Goal: Find specific page/section: Find specific page/section

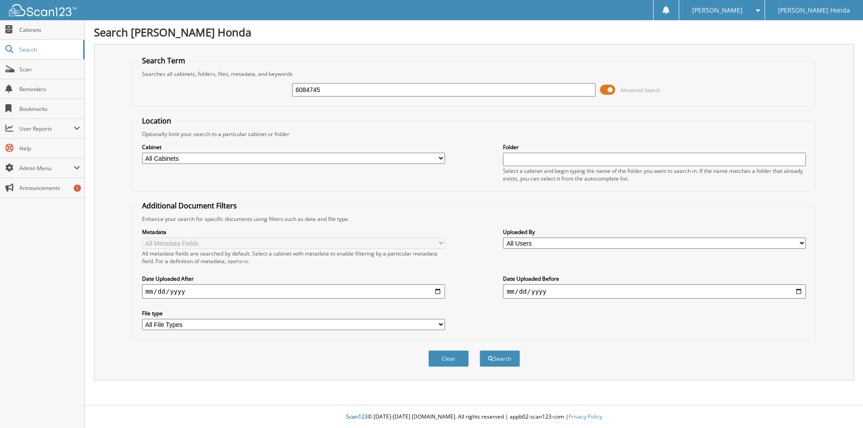
type input "6084745"
drag, startPoint x: 605, startPoint y: 90, endPoint x: 573, endPoint y: 156, distance: 73.4
click at [605, 91] on span at bounding box center [607, 89] width 15 height 13
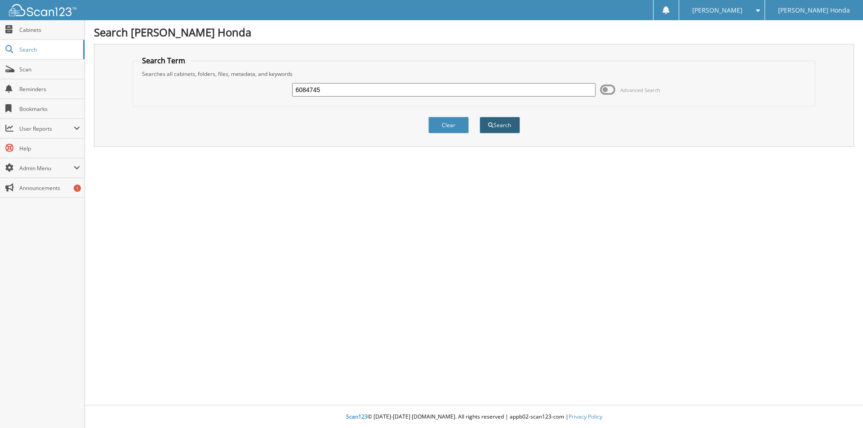
click at [502, 125] on button "Search" at bounding box center [500, 125] width 40 height 17
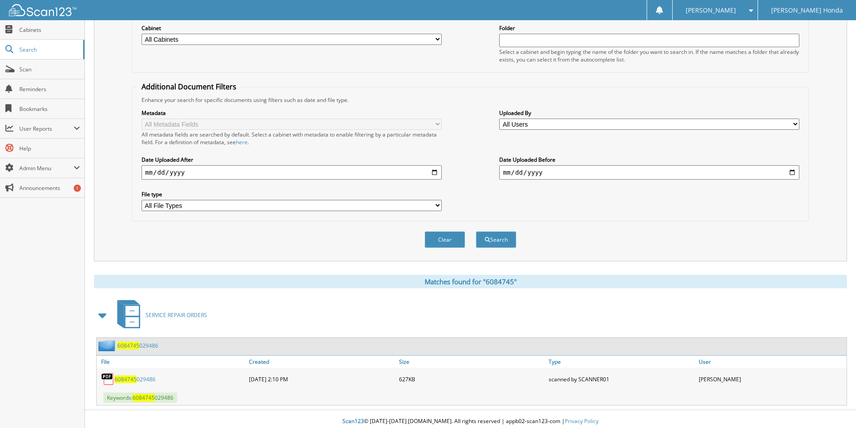
scroll to position [124, 0]
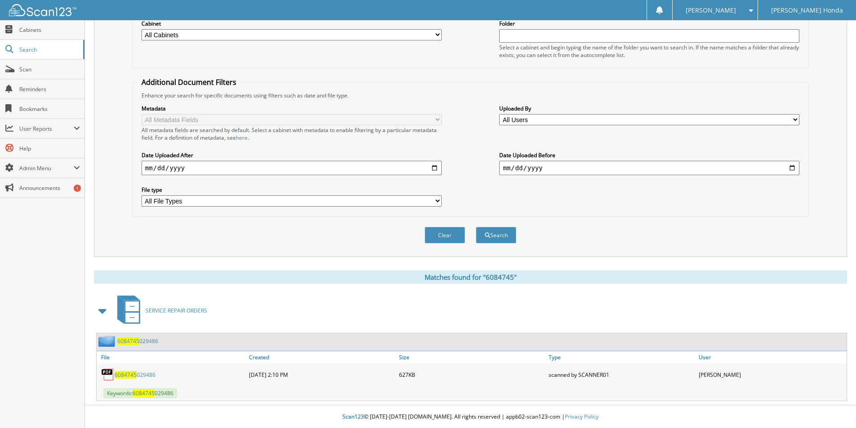
click at [136, 375] on link "6084745 029486" at bounding box center [135, 375] width 41 height 8
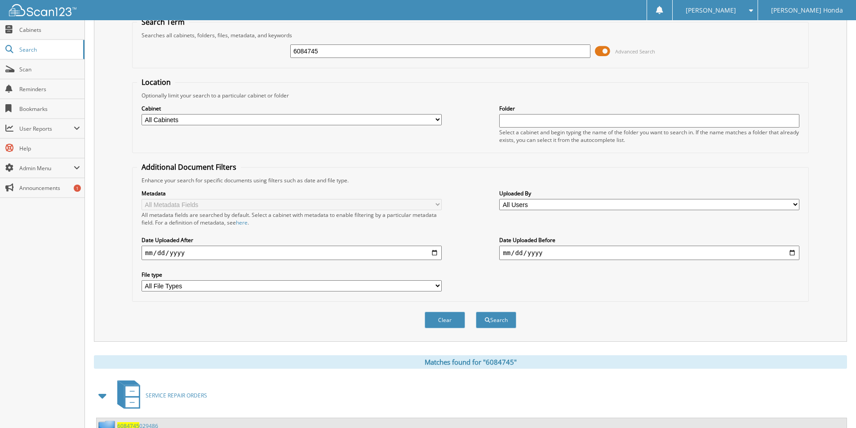
scroll to position [0, 0]
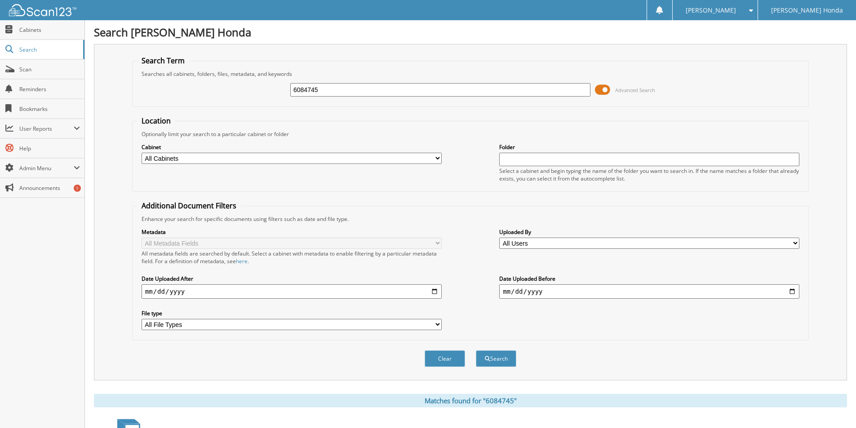
drag, startPoint x: 330, startPoint y: 94, endPoint x: 142, endPoint y: 110, distance: 189.5
click at [184, 109] on form "Search Term Searches all cabinets, folders, files, metadata, and keywords 60847…" at bounding box center [470, 216] width 677 height 321
paste input "6085981"
type input "6085981"
click at [493, 356] on button "Search" at bounding box center [496, 359] width 40 height 17
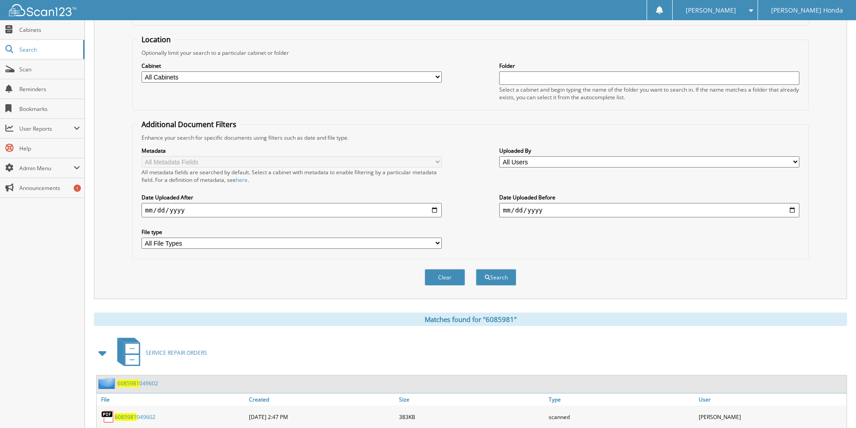
scroll to position [161, 0]
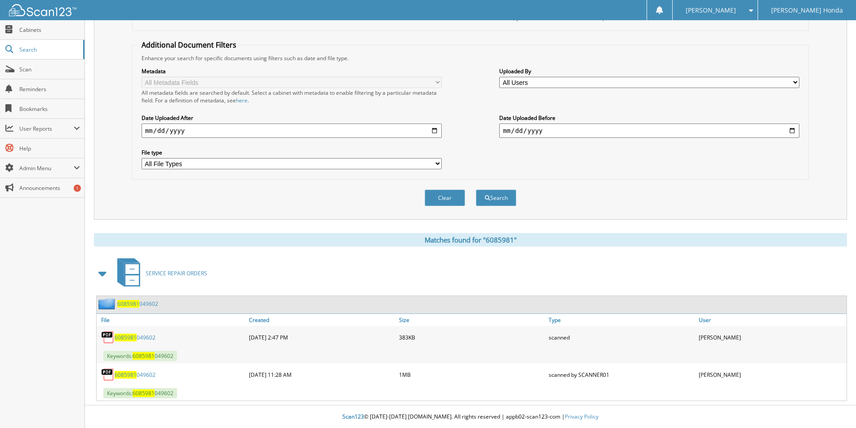
click at [132, 338] on span "6085981" at bounding box center [126, 338] width 22 height 8
click at [124, 377] on span "6085981" at bounding box center [126, 375] width 22 height 8
click at [125, 375] on span "6085981" at bounding box center [126, 375] width 22 height 8
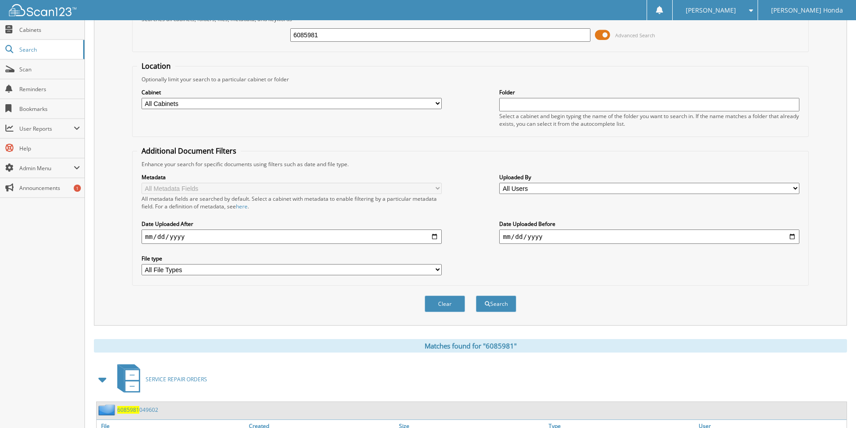
scroll to position [0, 0]
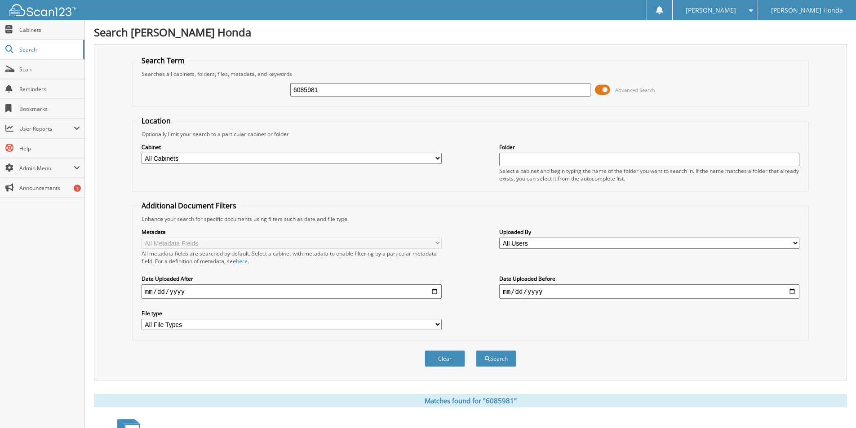
drag, startPoint x: 338, startPoint y: 85, endPoint x: 304, endPoint y: 98, distance: 36.3
click at [304, 98] on div "6085981 Advanced Search" at bounding box center [470, 90] width 667 height 24
type input "6"
paste input "6086051"
type input "6086051"
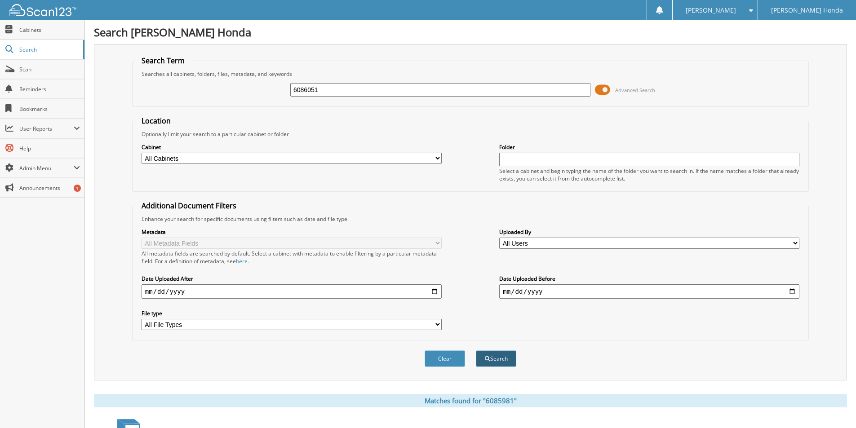
click at [499, 359] on button "Search" at bounding box center [496, 359] width 40 height 17
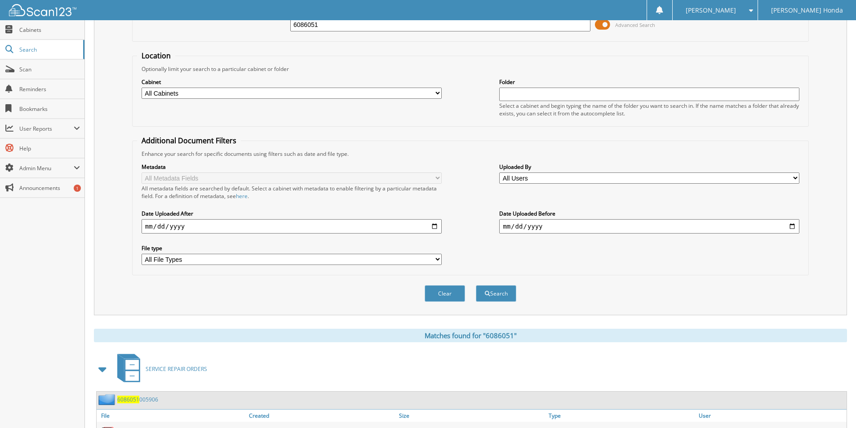
scroll to position [161, 0]
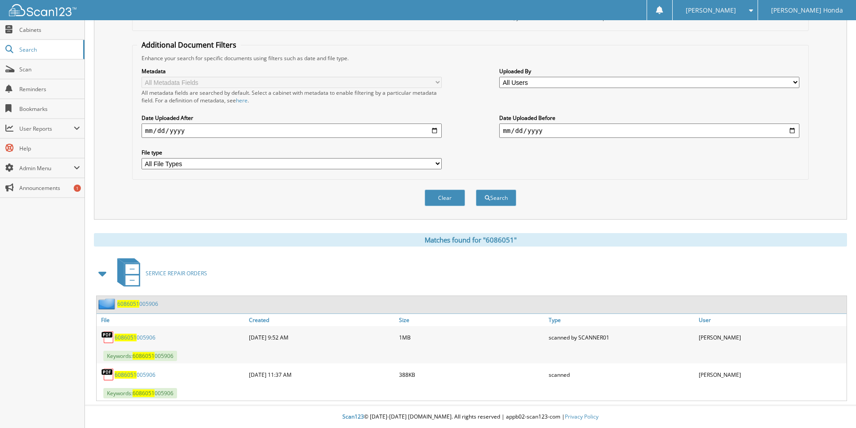
click at [118, 339] on span "6086051" at bounding box center [126, 338] width 22 height 8
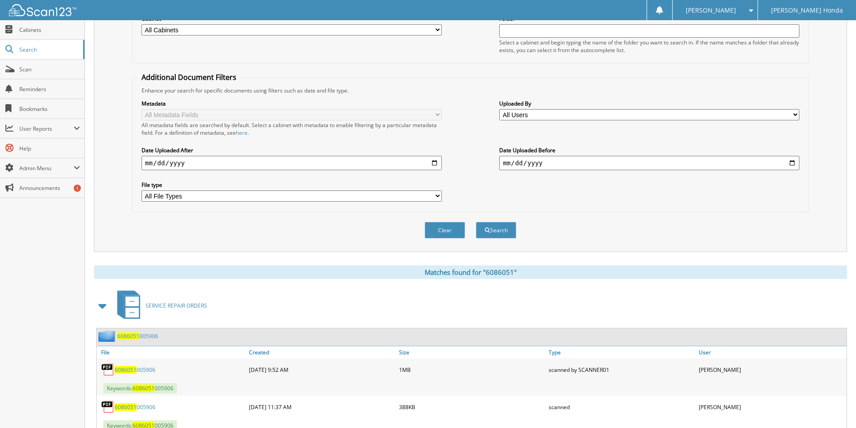
scroll to position [0, 0]
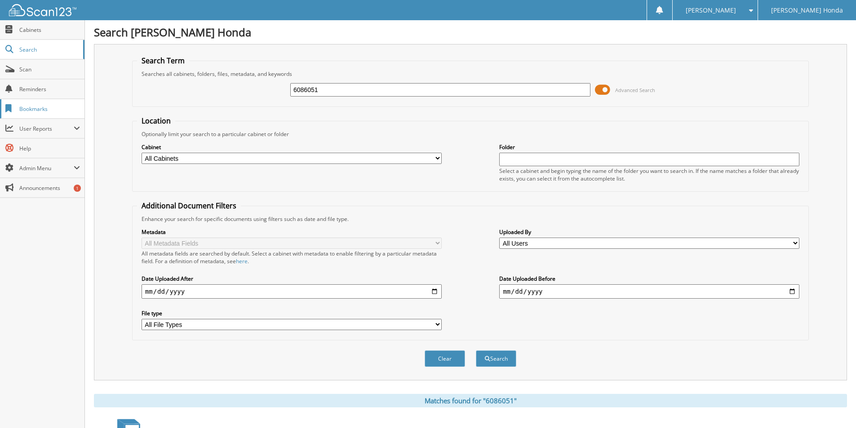
drag, startPoint x: 367, startPoint y: 91, endPoint x: 0, endPoint y: 111, distance: 367.3
click at [0, 103] on body "barbie r. Settings Logout Salinas Honda Close Cabinets Search Scan Help" at bounding box center [428, 294] width 856 height 589
paste input "6086515"
type input "6086515"
click at [497, 360] on button "Search" at bounding box center [496, 359] width 40 height 17
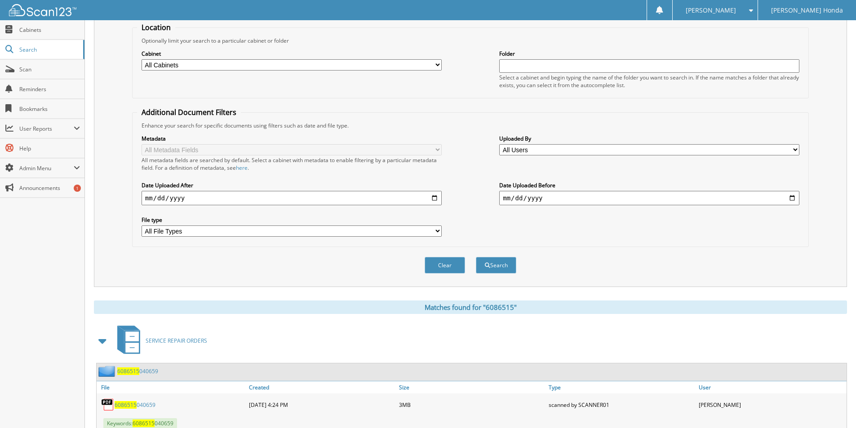
scroll to position [161, 0]
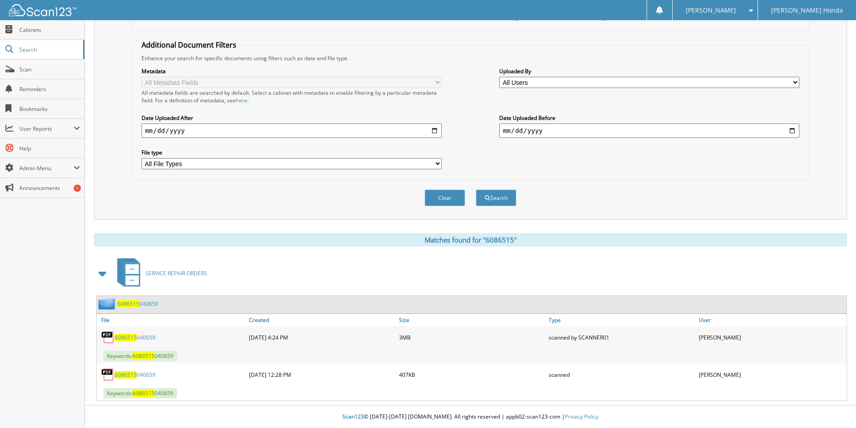
click at [125, 334] on span "6086515" at bounding box center [126, 338] width 22 height 8
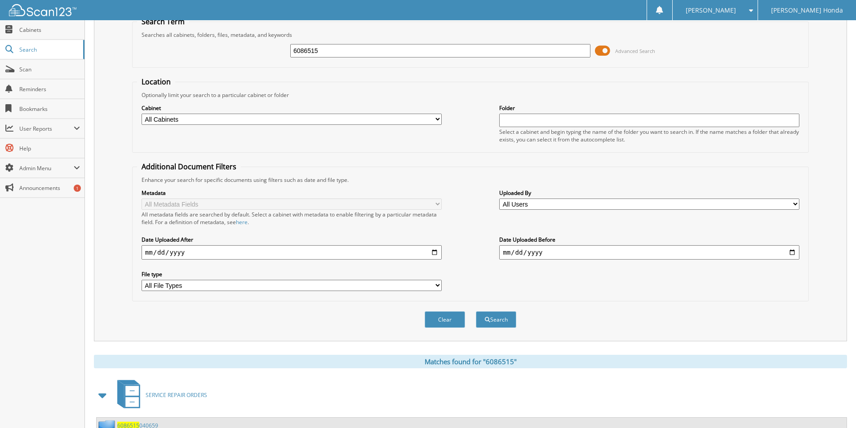
scroll to position [45, 0]
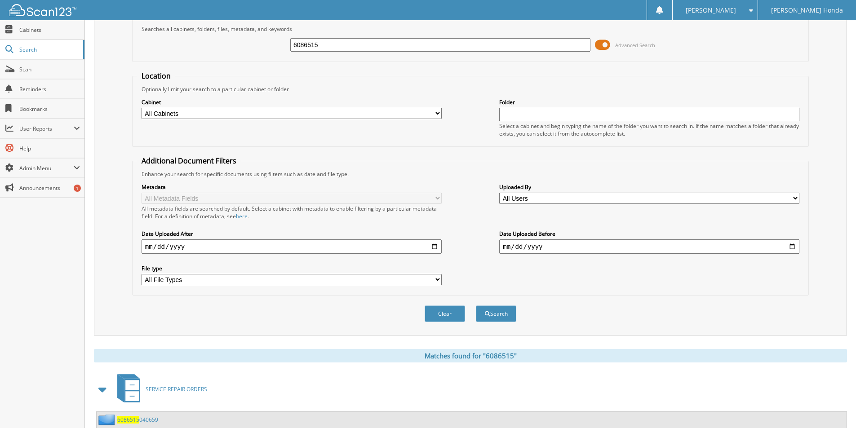
drag, startPoint x: 294, startPoint y: 37, endPoint x: 144, endPoint y: 58, distance: 151.5
click at [166, 55] on div "6086515 Advanced Search" at bounding box center [470, 45] width 667 height 24
paste input "6086524"
type input "6086524"
click at [491, 317] on button "Search" at bounding box center [496, 314] width 40 height 17
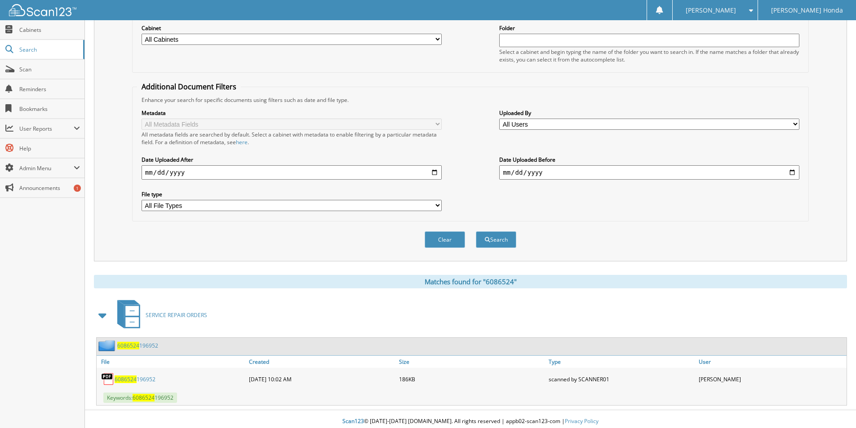
scroll to position [124, 0]
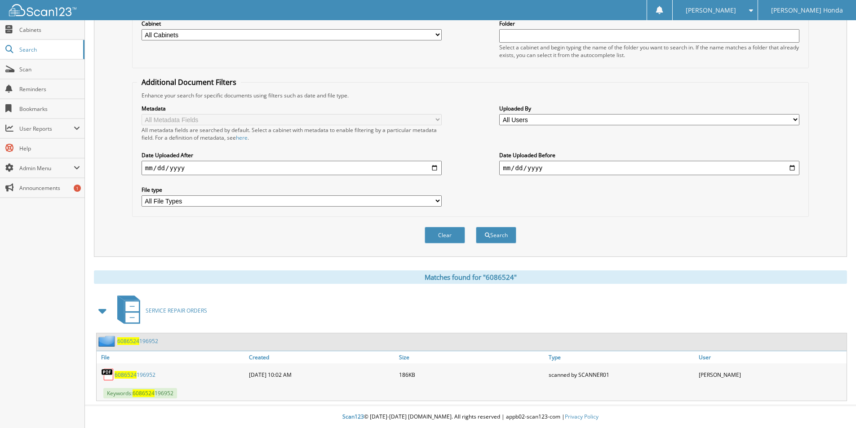
click at [121, 374] on span "6086524" at bounding box center [126, 375] width 22 height 8
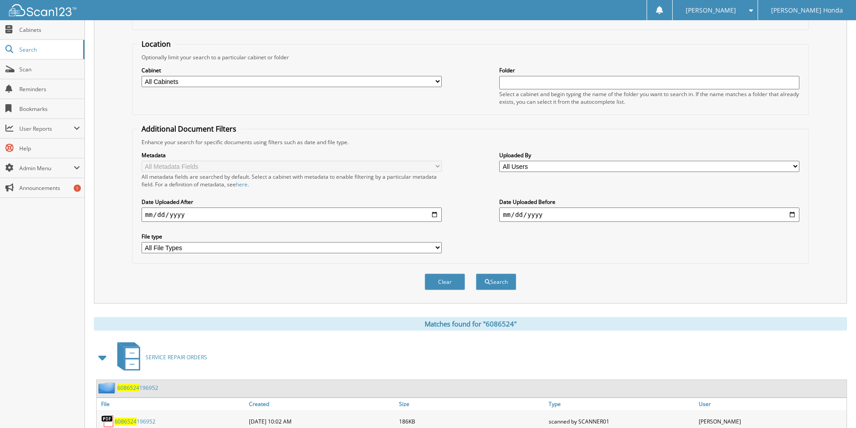
scroll to position [0, 0]
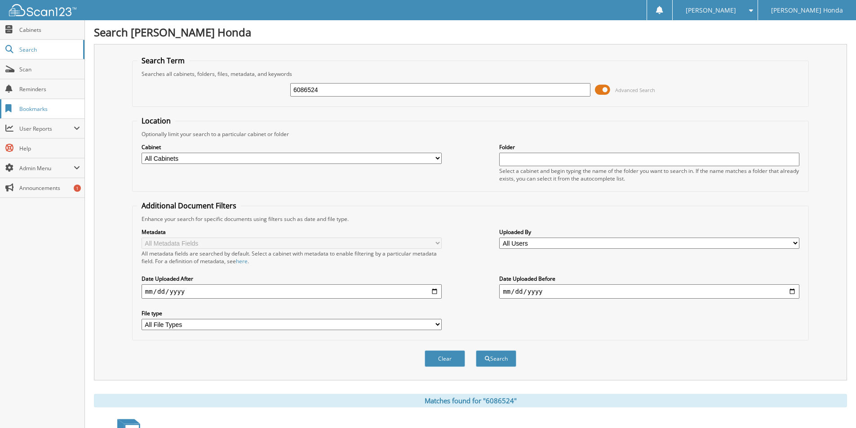
drag, startPoint x: 353, startPoint y: 89, endPoint x: 0, endPoint y: 100, distance: 353.5
click at [28, 97] on body "[PERSON_NAME] Settings Logout [PERSON_NAME] Honda Close Cabinets Search Scan He…" at bounding box center [428, 276] width 856 height 552
paste input "6086873"
type input "6086873"
click at [502, 354] on button "Search" at bounding box center [496, 359] width 40 height 17
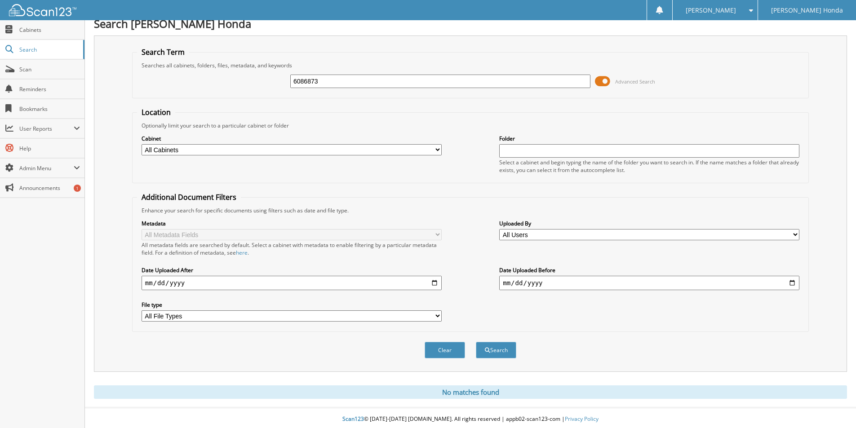
scroll to position [11, 0]
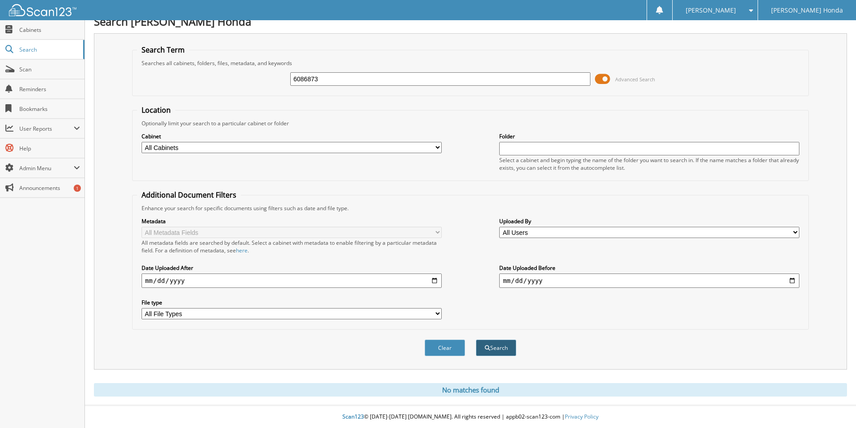
click at [498, 349] on button "Search" at bounding box center [496, 348] width 40 height 17
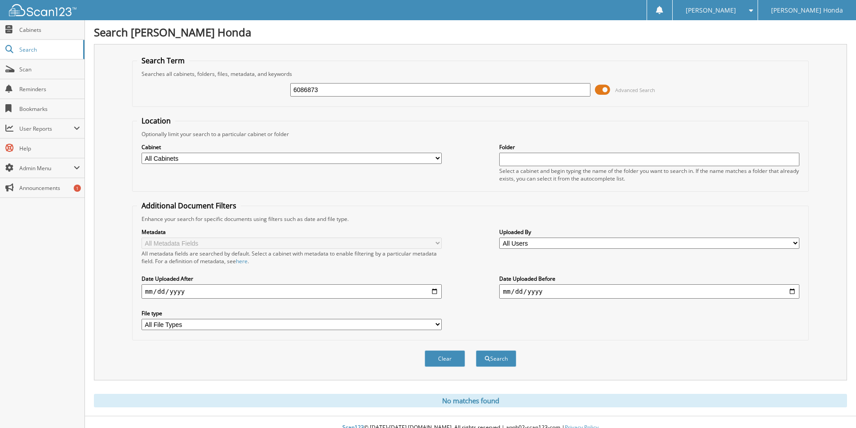
click at [606, 89] on span at bounding box center [602, 89] width 15 height 13
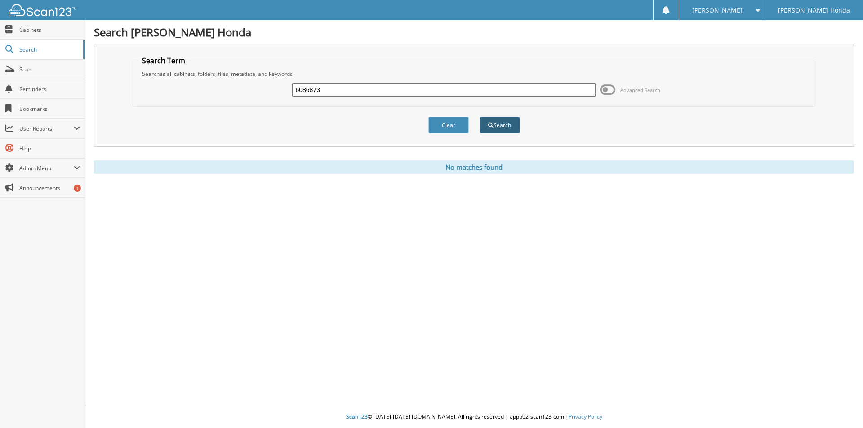
click at [498, 130] on button "Search" at bounding box center [500, 125] width 40 height 17
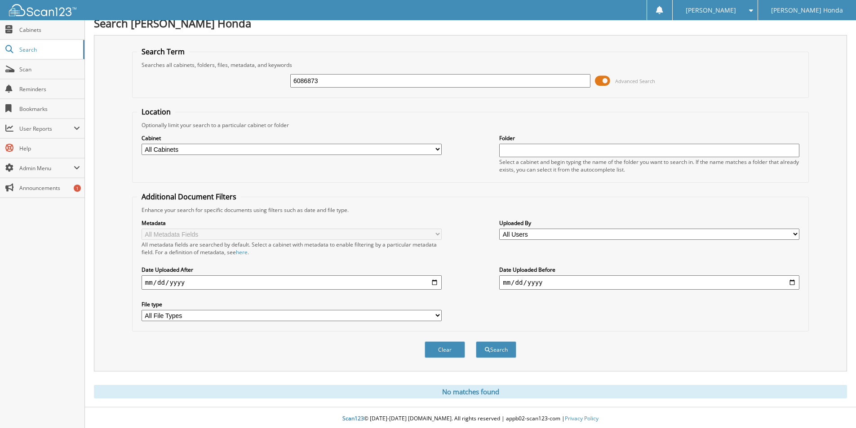
scroll to position [11, 0]
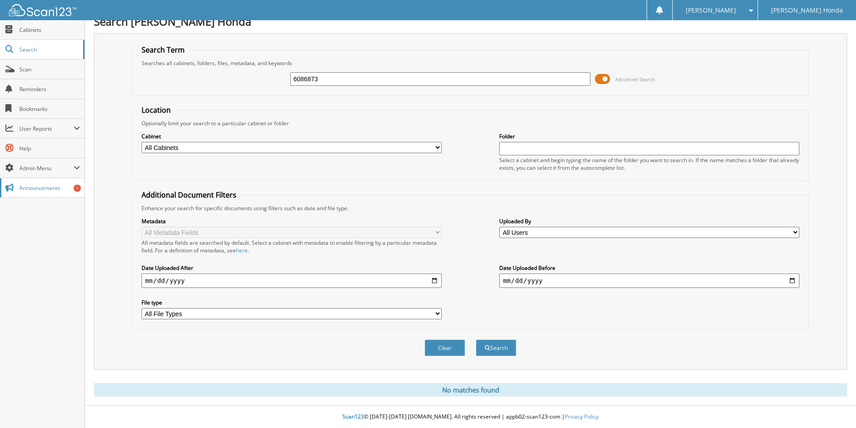
drag, startPoint x: 339, startPoint y: 81, endPoint x: 0, endPoint y: 189, distance: 355.9
click at [41, 135] on body "[PERSON_NAME] Settings Logout [PERSON_NAME] Honda Close Cabinets Search Scan He…" at bounding box center [428, 208] width 856 height 439
paste input "6086952"
type input "6086952"
click at [496, 346] on button "Search" at bounding box center [496, 348] width 40 height 17
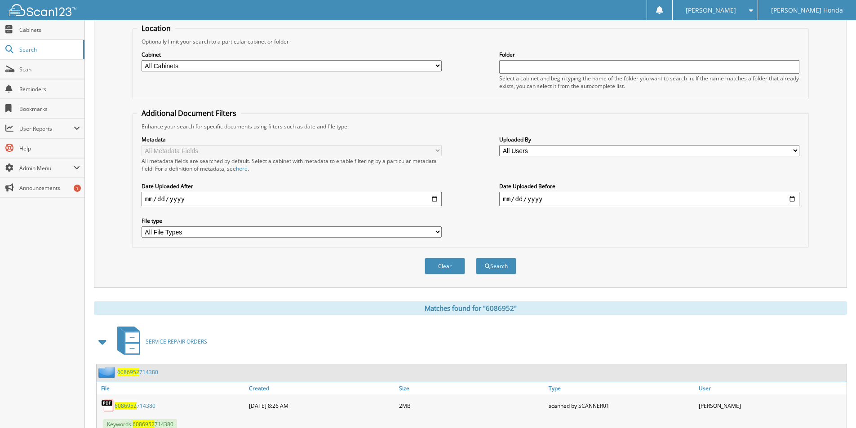
scroll to position [161, 0]
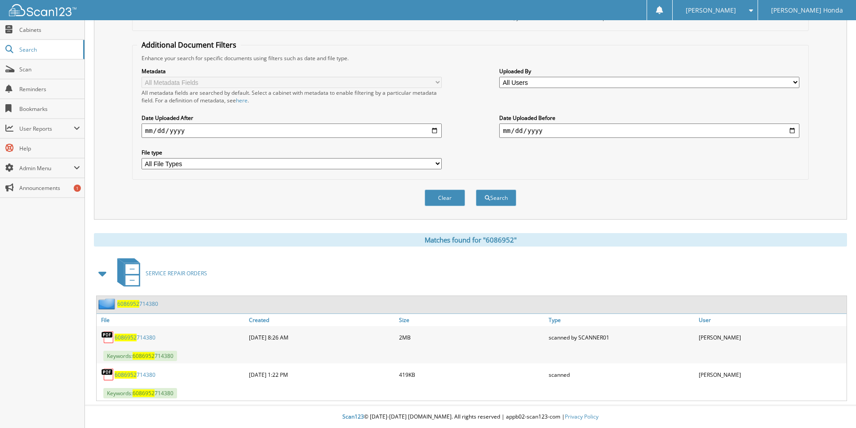
click at [135, 338] on span "6086952" at bounding box center [126, 338] width 22 height 8
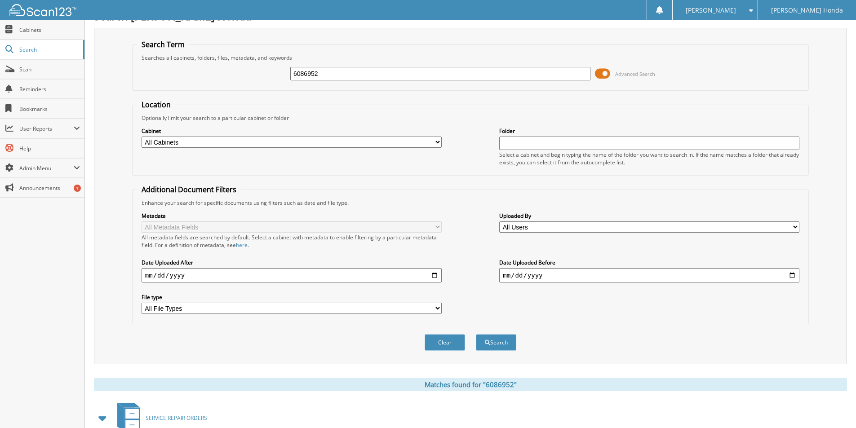
scroll to position [0, 0]
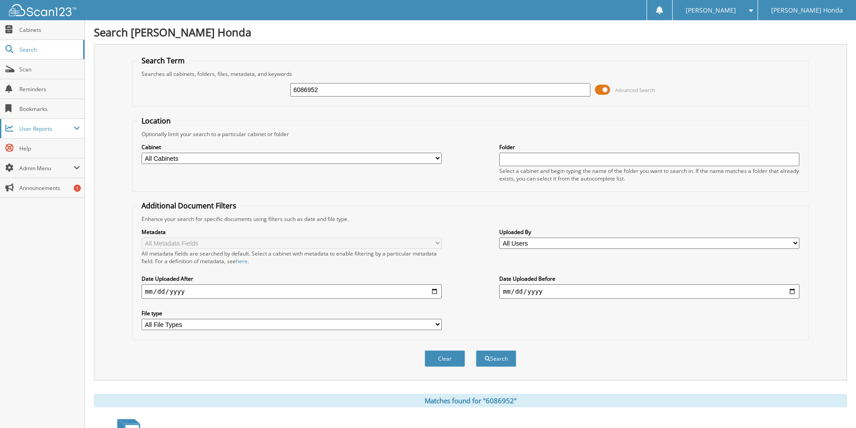
drag, startPoint x: 356, startPoint y: 93, endPoint x: 0, endPoint y: 129, distance: 358.2
click at [98, 117] on div "Search Term Searches all cabinets, folders, files, metadata, and keywords 60869…" at bounding box center [470, 212] width 753 height 337
paste input "6087010"
type input "6087010"
click at [494, 361] on button "Search" at bounding box center [496, 359] width 40 height 17
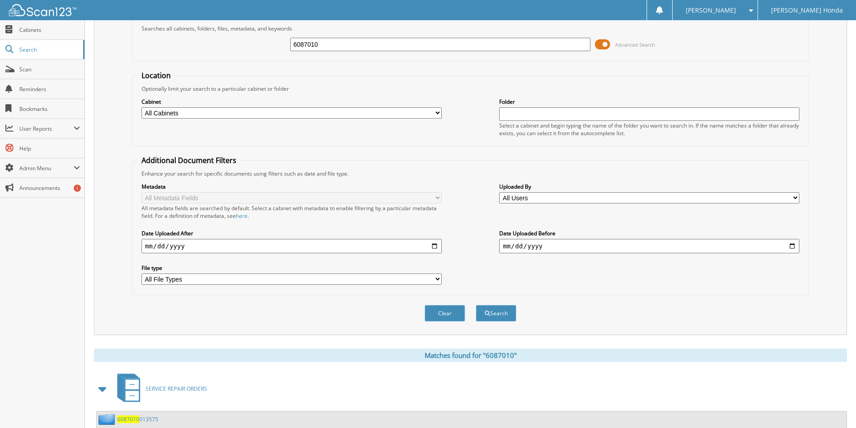
scroll to position [124, 0]
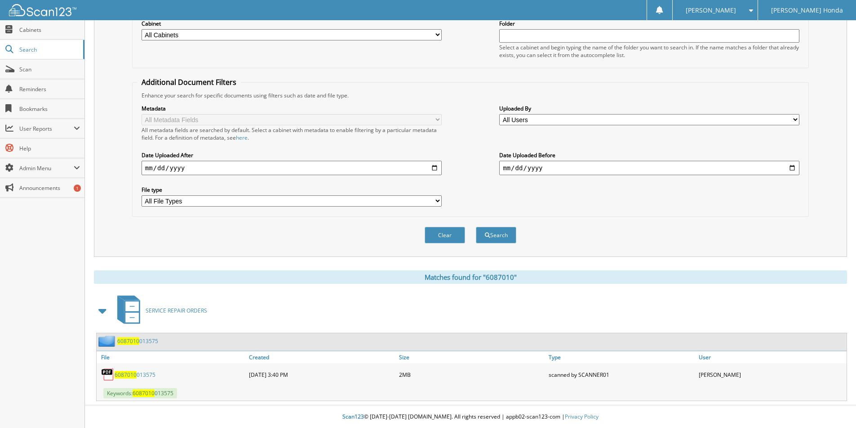
click at [128, 377] on span "6087010" at bounding box center [126, 375] width 22 height 8
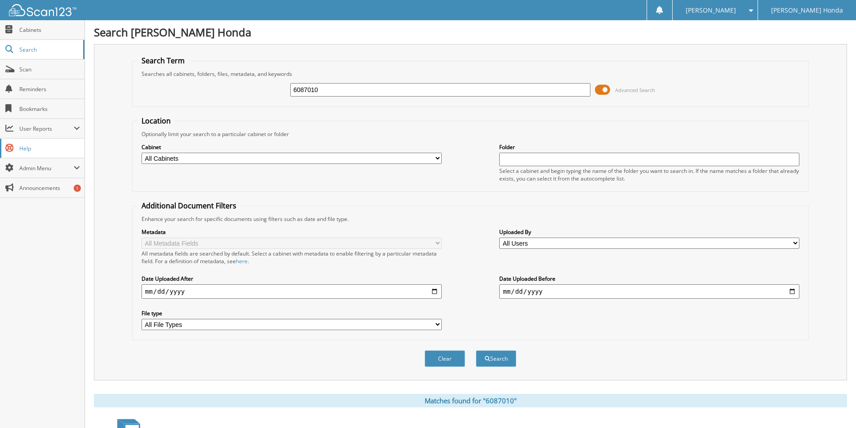
drag, startPoint x: 323, startPoint y: 91, endPoint x: 0, endPoint y: 142, distance: 327.1
click at [58, 130] on body "[PERSON_NAME] Settings Logout [PERSON_NAME] Honda Close Cabinets Search Scan He…" at bounding box center [428, 276] width 856 height 552
paste input "6087012"
type input "6087012"
click at [513, 354] on button "Search" at bounding box center [496, 359] width 40 height 17
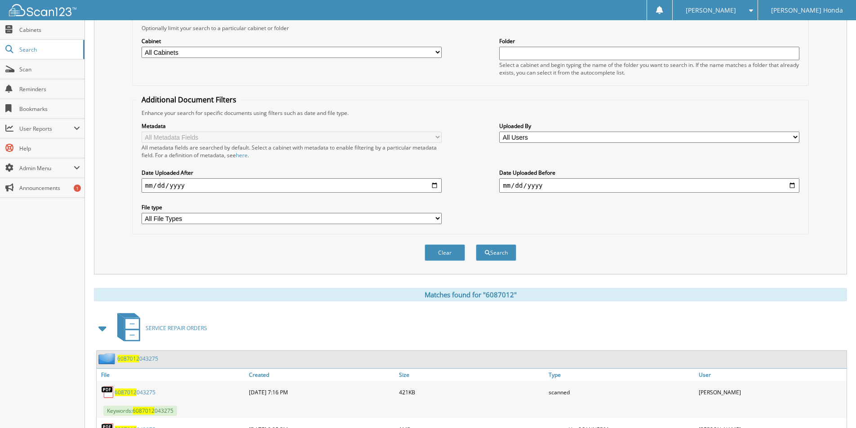
scroll to position [161, 0]
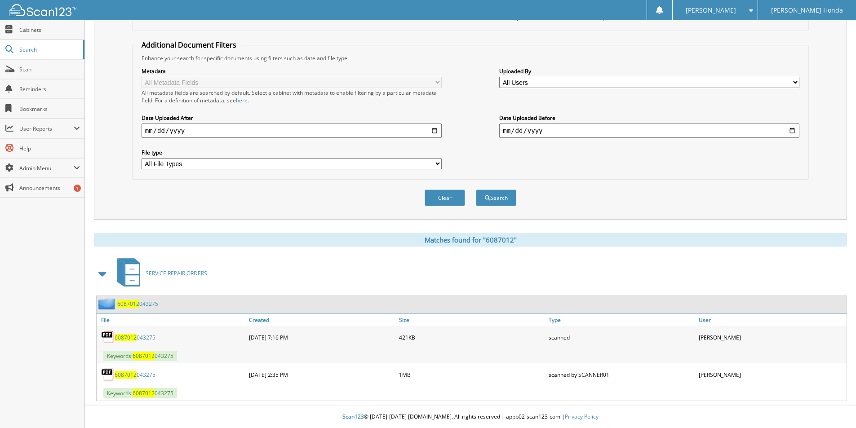
click at [127, 376] on span "6087012" at bounding box center [126, 375] width 22 height 8
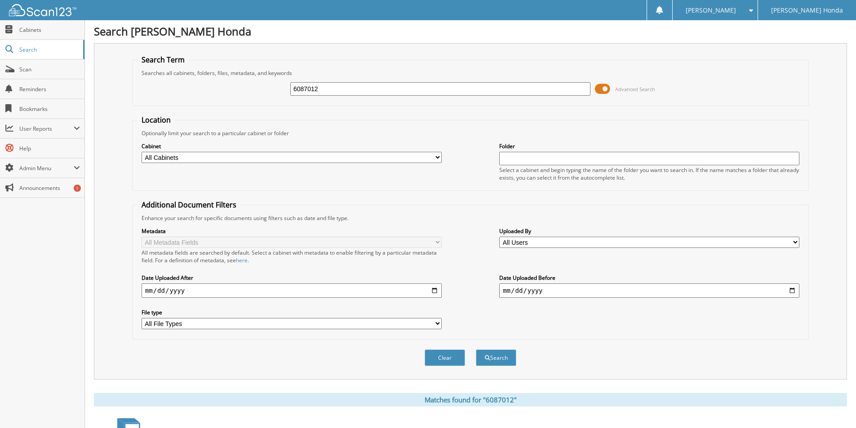
scroll to position [0, 0]
drag, startPoint x: 325, startPoint y: 89, endPoint x: 157, endPoint y: 103, distance: 168.3
click at [167, 102] on div "6087012 Advanced Search" at bounding box center [470, 90] width 667 height 24
paste input "6087015"
type input "6087015"
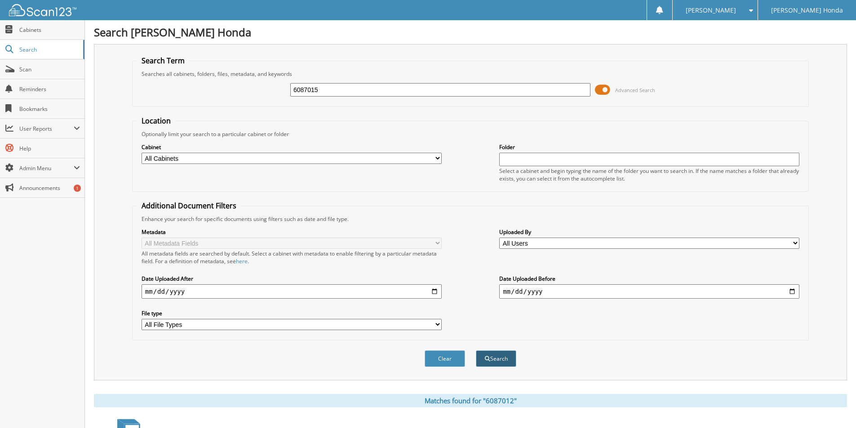
click at [484, 360] on button "Search" at bounding box center [496, 359] width 40 height 17
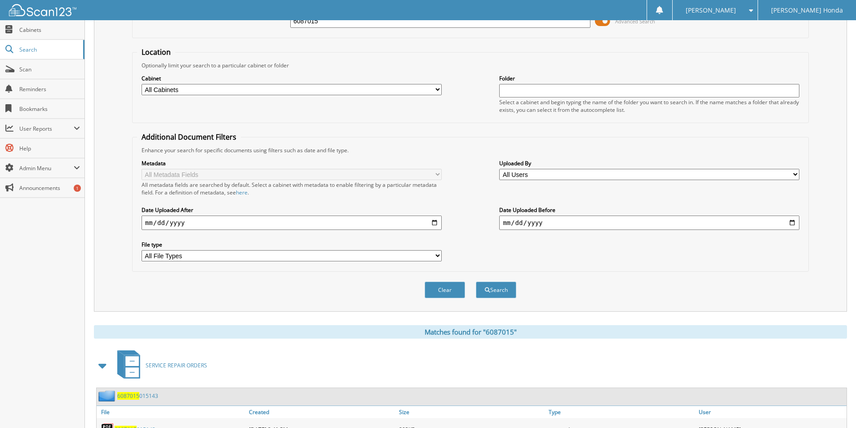
scroll to position [161, 0]
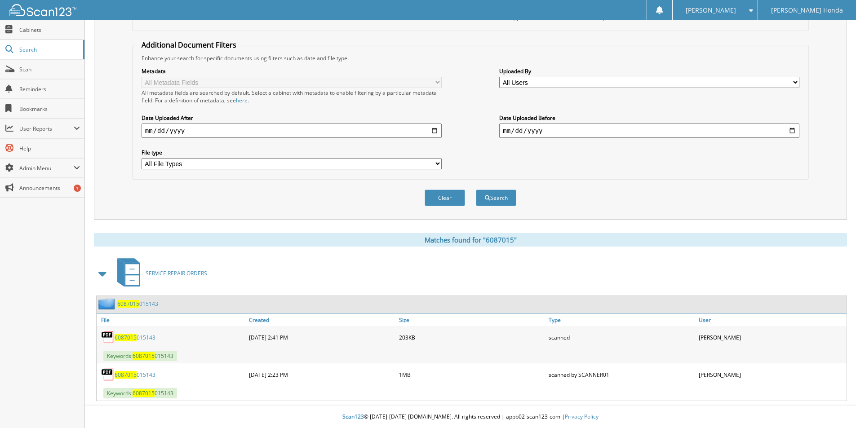
click at [117, 375] on span "6087015" at bounding box center [126, 375] width 22 height 8
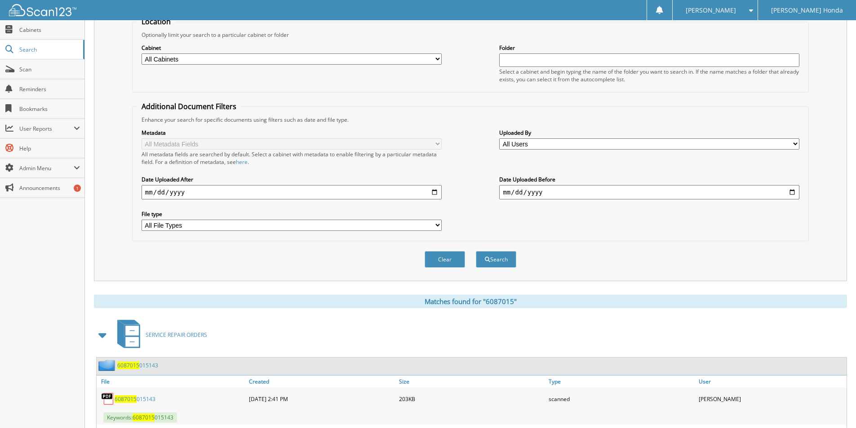
scroll to position [0, 0]
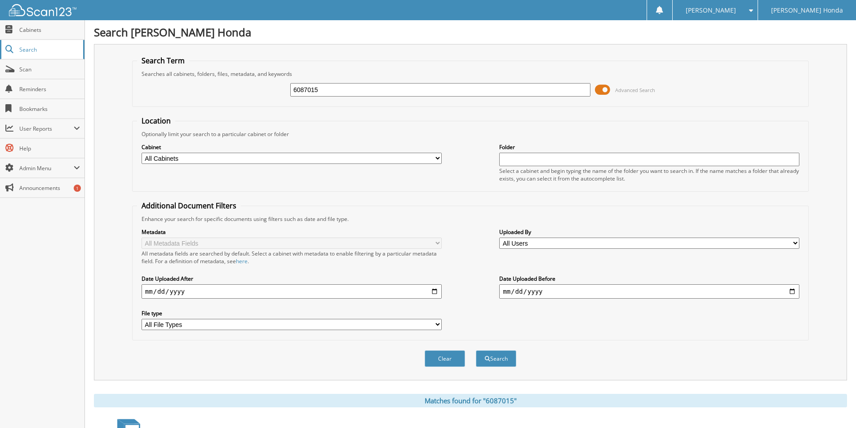
drag, startPoint x: 330, startPoint y: 90, endPoint x: 0, endPoint y: 58, distance: 332.0
click at [0, 71] on body "[PERSON_NAME] Settings Logout [PERSON_NAME] Honda Close Cabinets Search Scan He…" at bounding box center [428, 294] width 856 height 589
paste input "6084745"
type input "6084745"
click at [503, 361] on button "Search" at bounding box center [496, 359] width 40 height 17
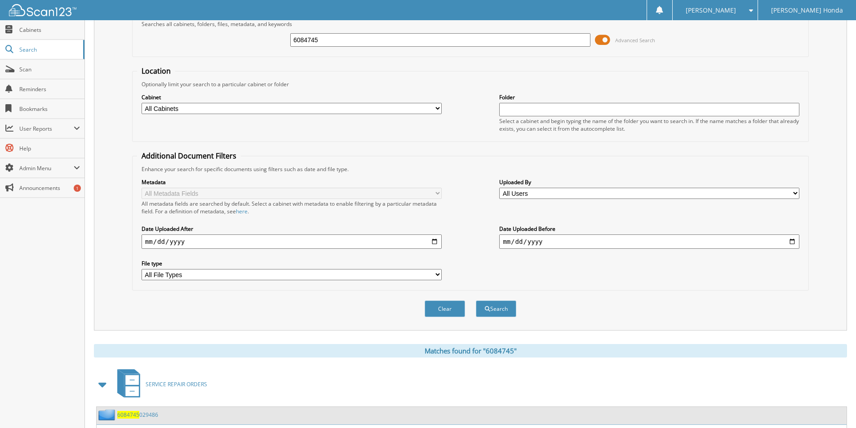
scroll to position [124, 0]
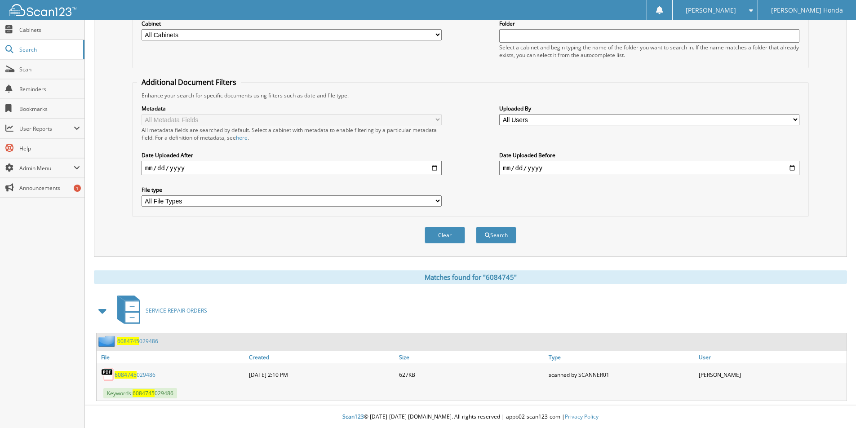
click at [126, 375] on span "6084745" at bounding box center [126, 375] width 22 height 8
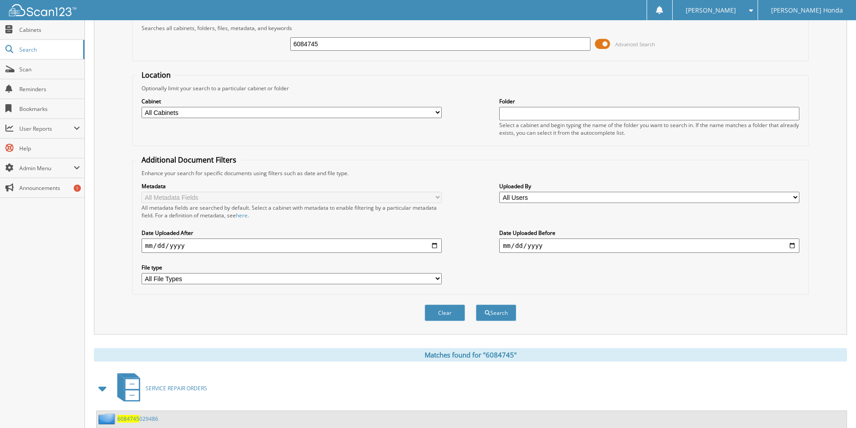
scroll to position [0, 0]
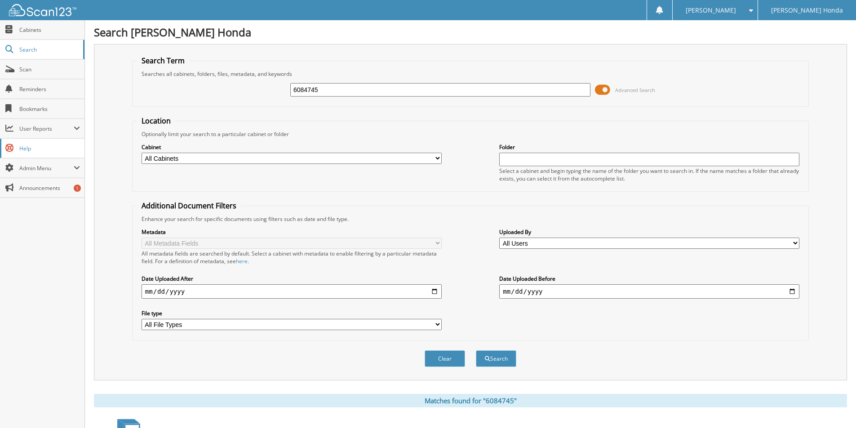
drag, startPoint x: 329, startPoint y: 89, endPoint x: 0, endPoint y: 149, distance: 334.0
click at [0, 133] on body "[PERSON_NAME] Settings Logout [PERSON_NAME] Honda Close Cabinets Search Scan He…" at bounding box center [428, 276] width 856 height 552
type input "6086952"
click at [476, 351] on button "Search" at bounding box center [496, 359] width 40 height 17
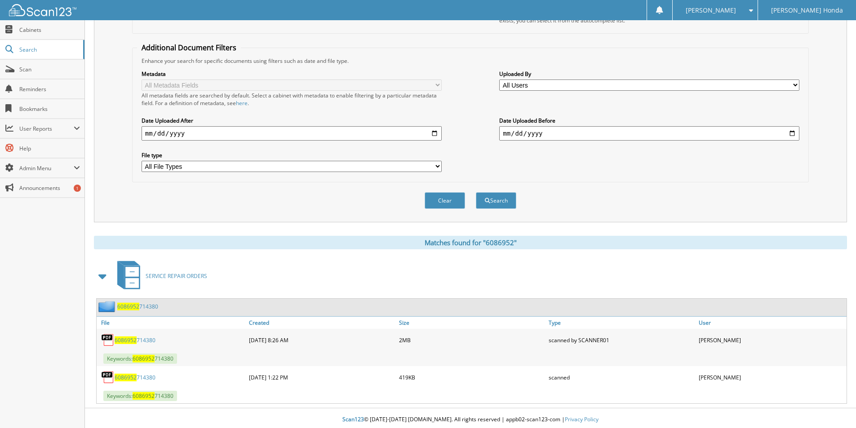
scroll to position [161, 0]
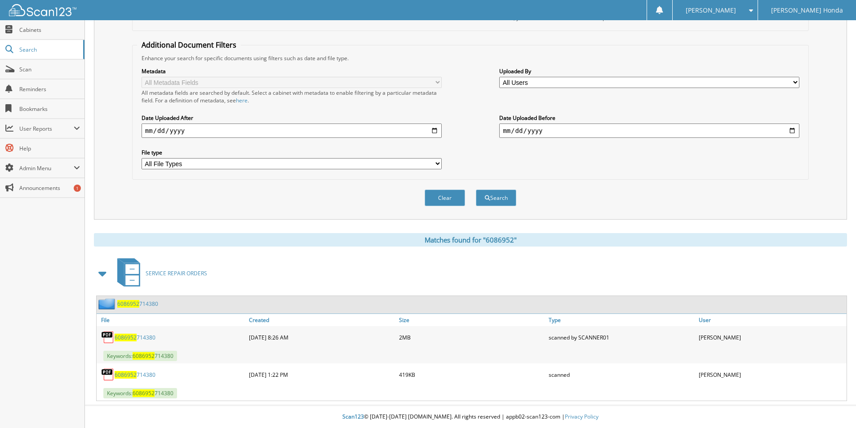
click at [129, 334] on span "6086952" at bounding box center [126, 338] width 22 height 8
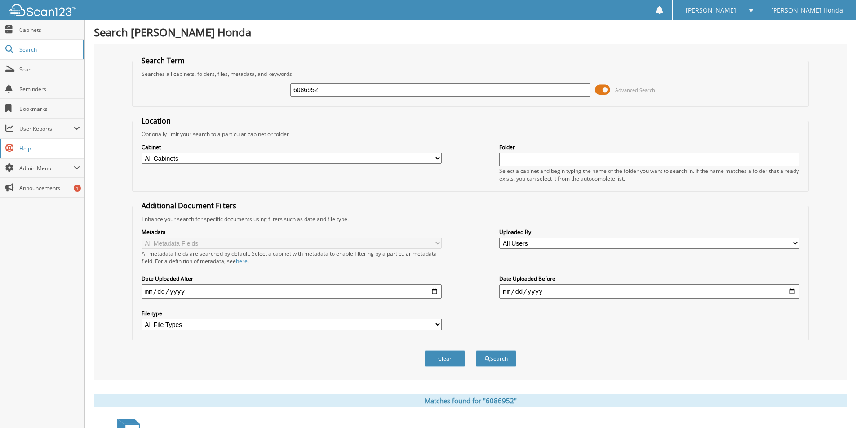
drag, startPoint x: 262, startPoint y: 93, endPoint x: 0, endPoint y: 140, distance: 266.2
click at [79, 120] on body "barbie r. Settings Logout Salinas Honda Close Cabinets Search Scan Help" at bounding box center [428, 294] width 856 height 589
paste input "6085981"
type input "6085981"
click at [498, 355] on button "Search" at bounding box center [496, 359] width 40 height 17
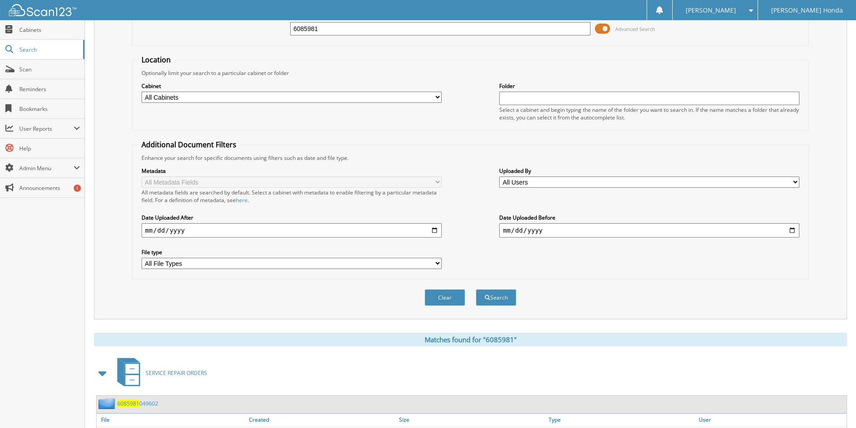
scroll to position [161, 0]
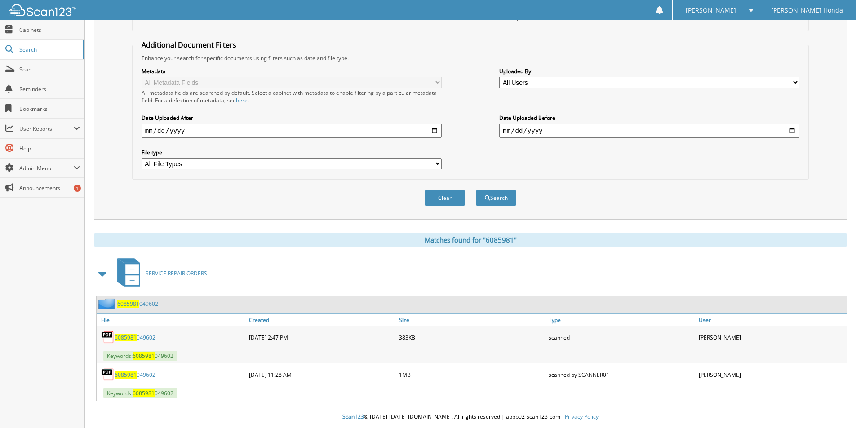
click at [124, 375] on span "6085981" at bounding box center [126, 375] width 22 height 8
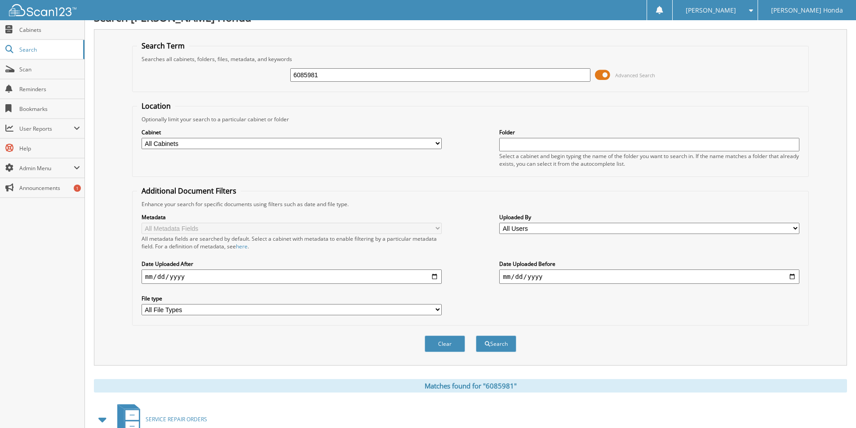
scroll to position [0, 0]
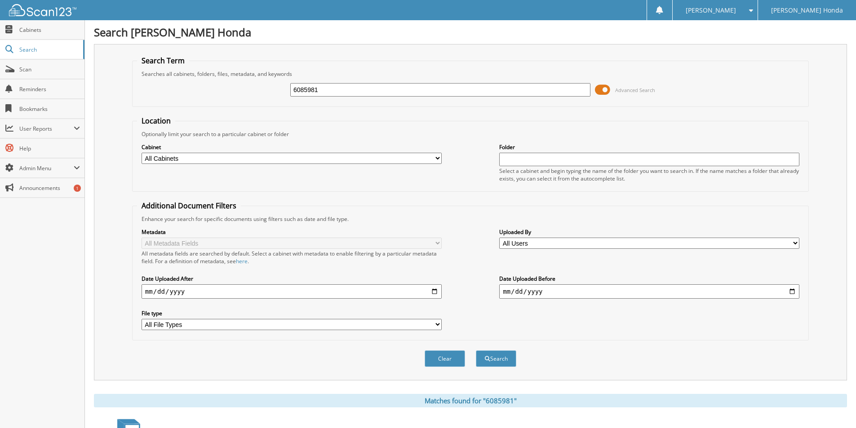
drag, startPoint x: 324, startPoint y: 90, endPoint x: 294, endPoint y: 94, distance: 29.4
click at [294, 94] on input "6085981" at bounding box center [440, 89] width 300 height 13
type input "6086515"
click at [476, 351] on button "Search" at bounding box center [496, 359] width 40 height 17
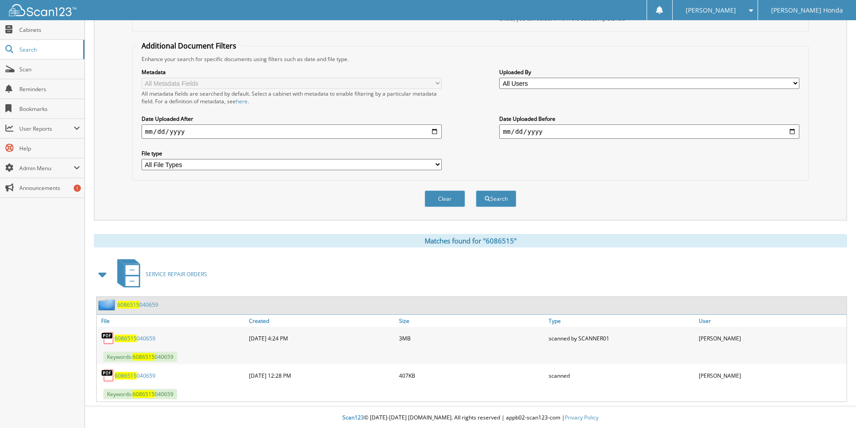
scroll to position [161, 0]
click at [125, 336] on span "6086515" at bounding box center [126, 338] width 22 height 8
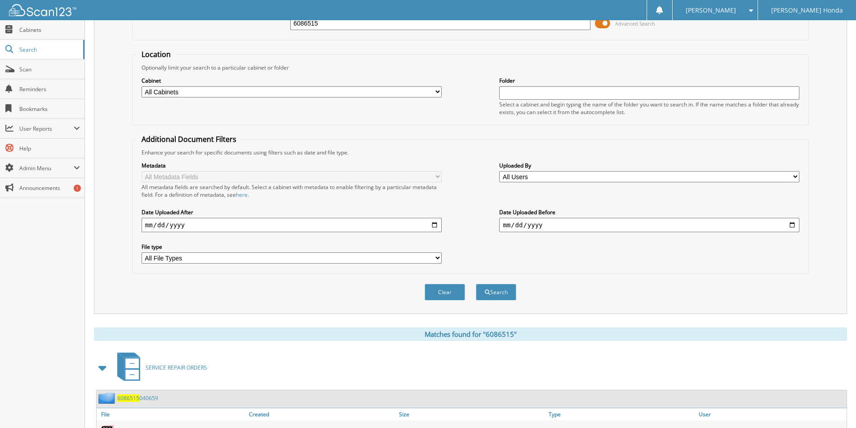
scroll to position [0, 0]
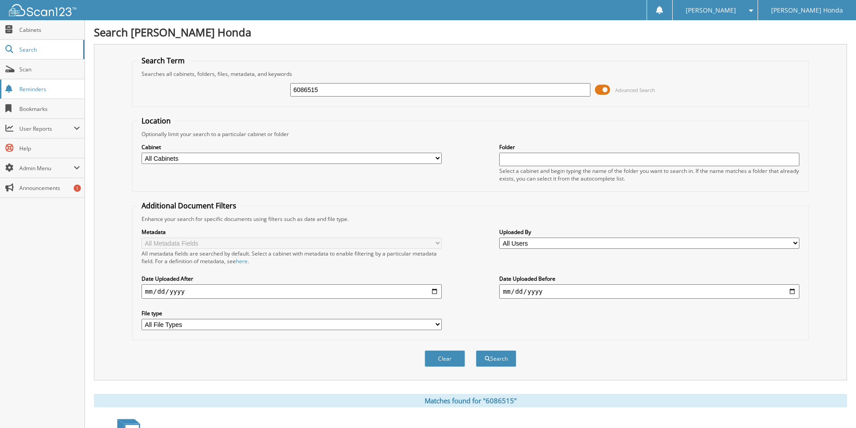
drag, startPoint x: 325, startPoint y: 91, endPoint x: 53, endPoint y: 93, distance: 272.8
click at [81, 93] on body "barbie r. Settings Logout Salinas Honda Close Cabinets Search Scan Help" at bounding box center [428, 294] width 856 height 589
type input "6886524"
click at [476, 351] on button "Search" at bounding box center [496, 359] width 40 height 17
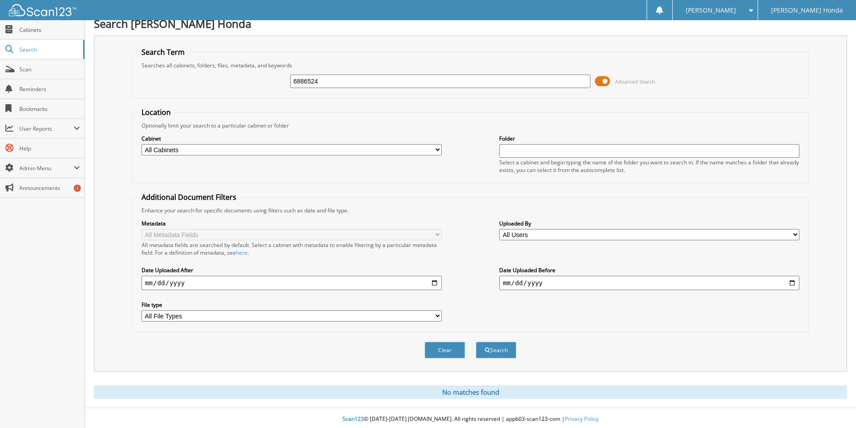
scroll to position [11, 0]
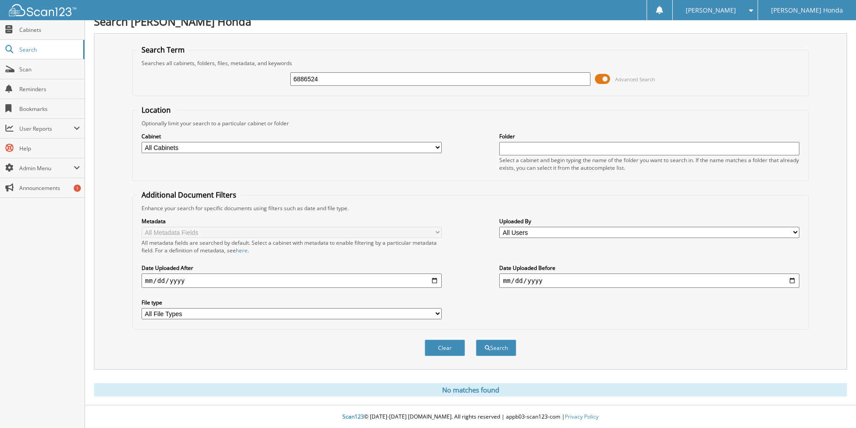
drag, startPoint x: 328, startPoint y: 79, endPoint x: 96, endPoint y: 134, distance: 238.1
click at [126, 128] on div "Search Term Searches all cabinets, folders, files, metadata, and keywords 68865…" at bounding box center [470, 201] width 753 height 337
type input "6086873"
click at [476, 340] on button "Search" at bounding box center [496, 348] width 40 height 17
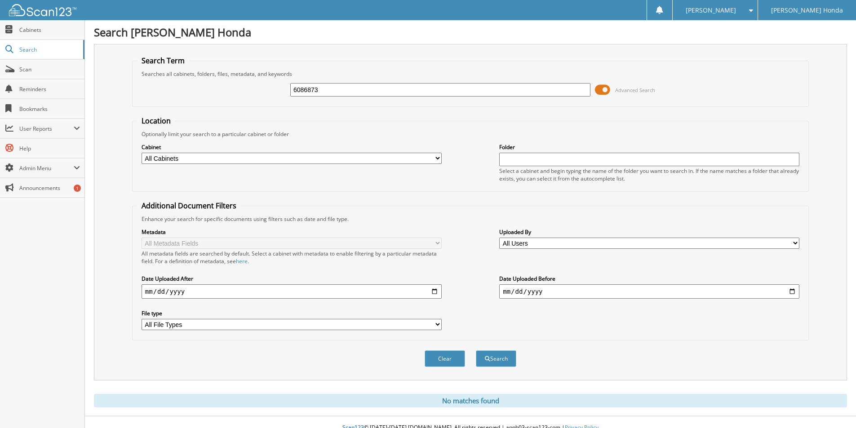
drag, startPoint x: 321, startPoint y: 87, endPoint x: 93, endPoint y: 105, distance: 229.5
click at [100, 103] on div "Search Term Searches all cabinets, folders, files, metadata, and keywords 60868…" at bounding box center [470, 212] width 753 height 337
paste input "6086873"
type input "6086873"
click at [500, 358] on button "Search" at bounding box center [496, 359] width 40 height 17
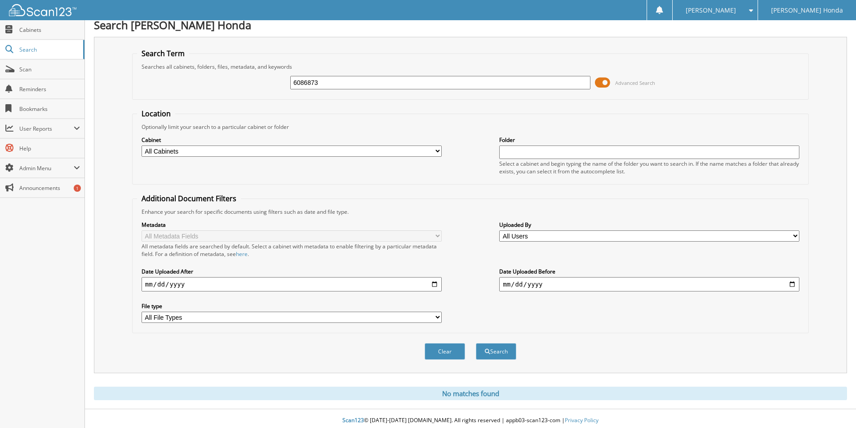
scroll to position [11, 0]
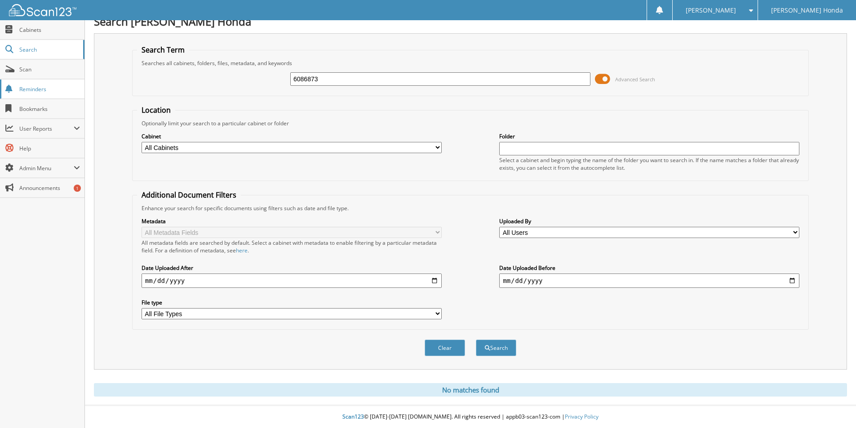
drag, startPoint x: 320, startPoint y: 76, endPoint x: 0, endPoint y: 96, distance: 320.2
click at [0, 89] on body "barbie r. Settings Logout Salinas Honda Close Cabinets Search Scan Help" at bounding box center [428, 208] width 856 height 439
paste input "6086524"
type input "6086524"
click at [501, 348] on button "Search" at bounding box center [496, 348] width 40 height 17
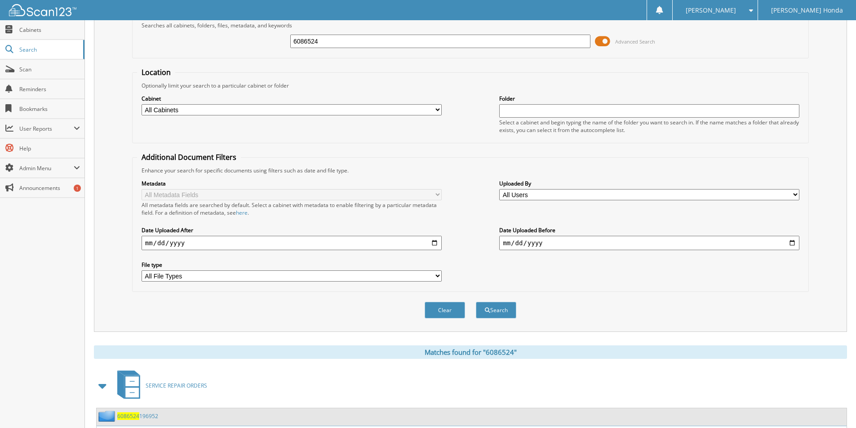
scroll to position [124, 0]
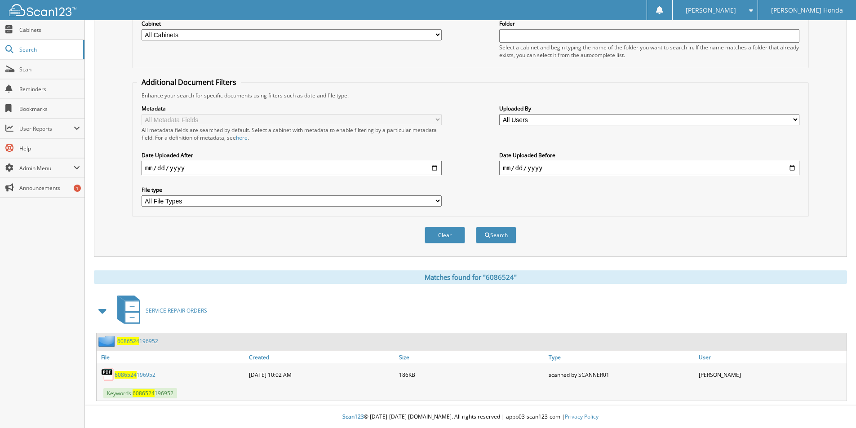
click at [122, 376] on span "6086524" at bounding box center [126, 375] width 22 height 8
click at [120, 376] on span "6086524" at bounding box center [126, 375] width 22 height 8
click at [137, 374] on link "6086524 196952" at bounding box center [135, 375] width 41 height 8
click at [129, 375] on span "6086524" at bounding box center [126, 375] width 22 height 8
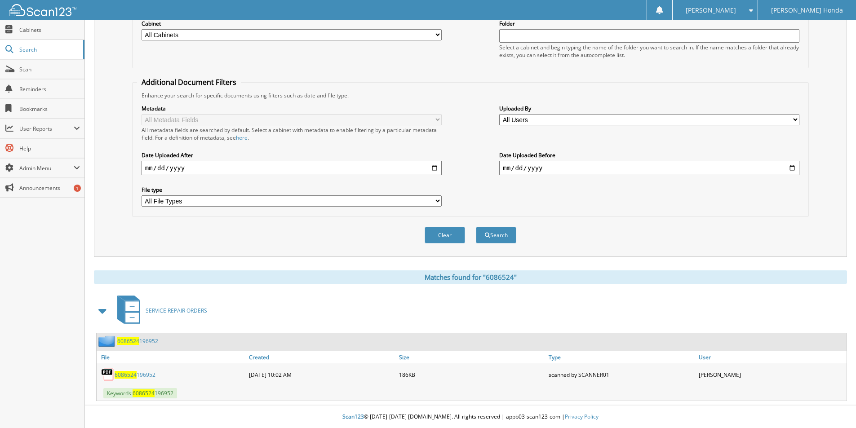
click at [129, 375] on span "6086524" at bounding box center [126, 375] width 22 height 8
click at [151, 376] on link "6086524 196952" at bounding box center [135, 375] width 41 height 8
click at [105, 374] on img at bounding box center [107, 374] width 13 height 13
